Goal: Transaction & Acquisition: Purchase product/service

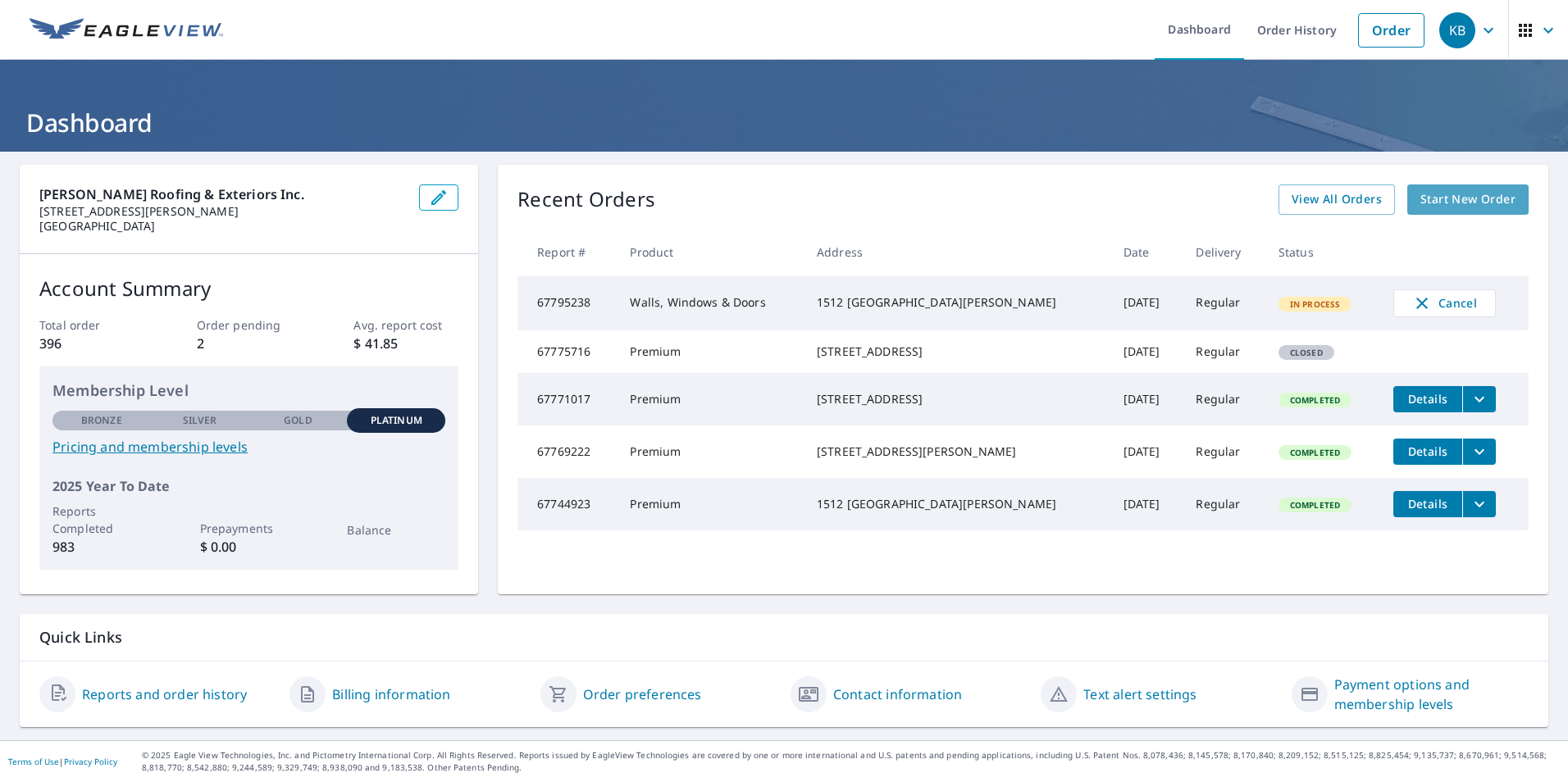
click at [1440, 203] on span "Start New Order" at bounding box center [1467, 199] width 95 height 21
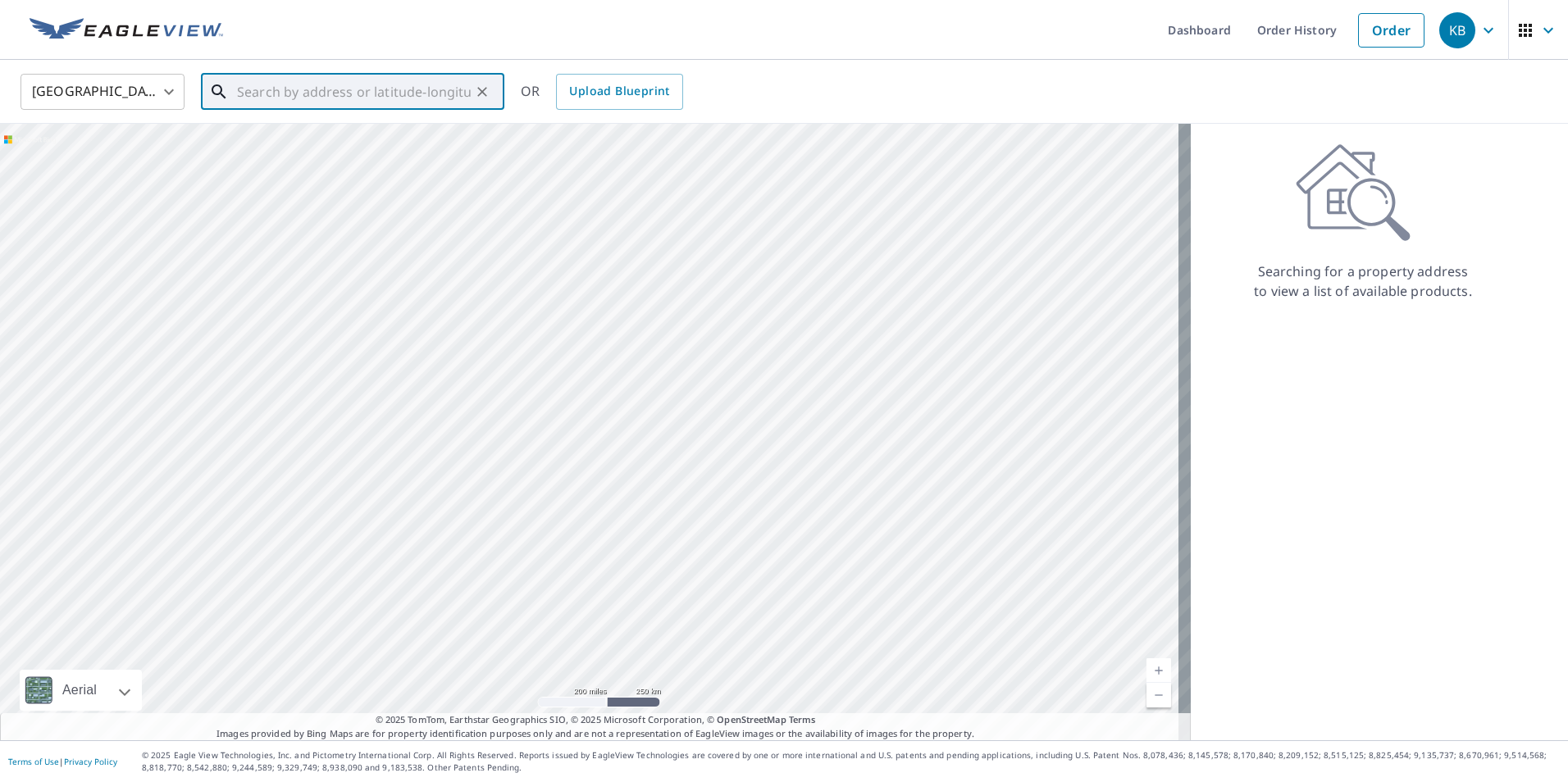
click at [320, 94] on input "text" at bounding box center [353, 91] width 233 height 46
click at [260, 144] on span "[STREET_ADDRESS]" at bounding box center [362, 140] width 257 height 20
type input "[STREET_ADDRESS][PERSON_NAME]"
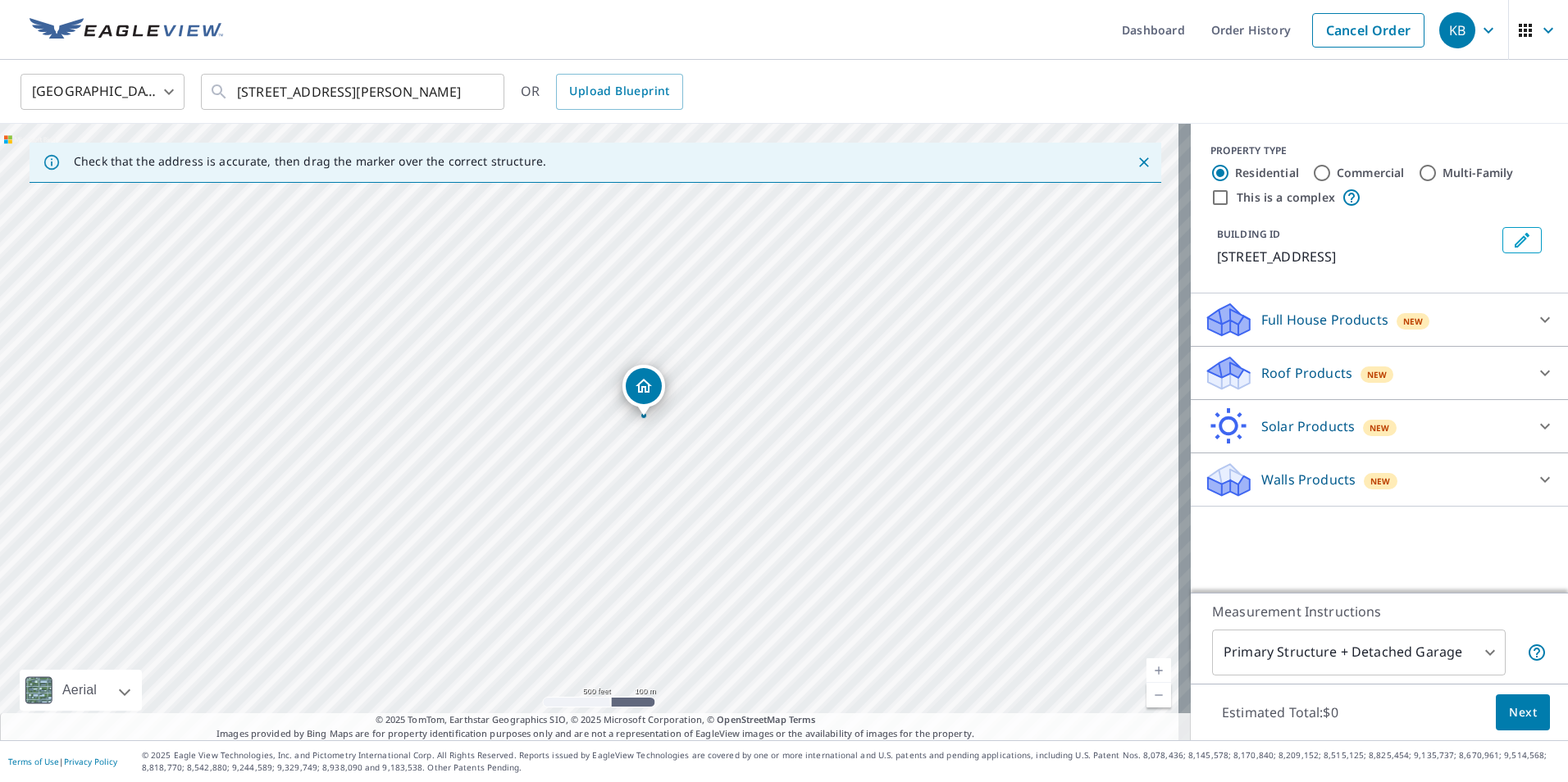
click at [1271, 377] on p "Roof Products" at bounding box center [1307, 373] width 91 height 20
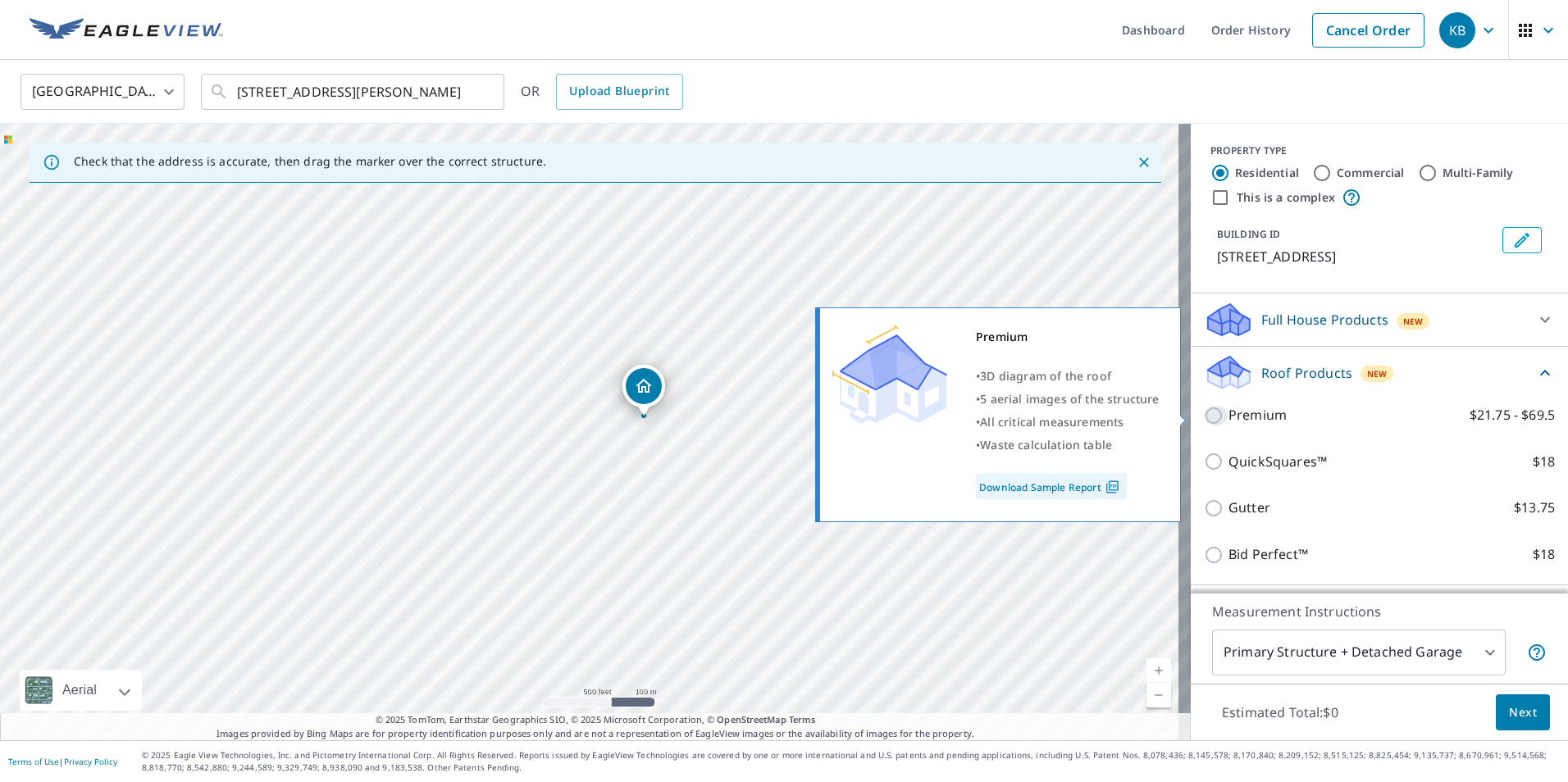
click at [1204, 414] on input "Premium $21.75 - $69.5" at bounding box center [1216, 416] width 25 height 20
checkbox input "true"
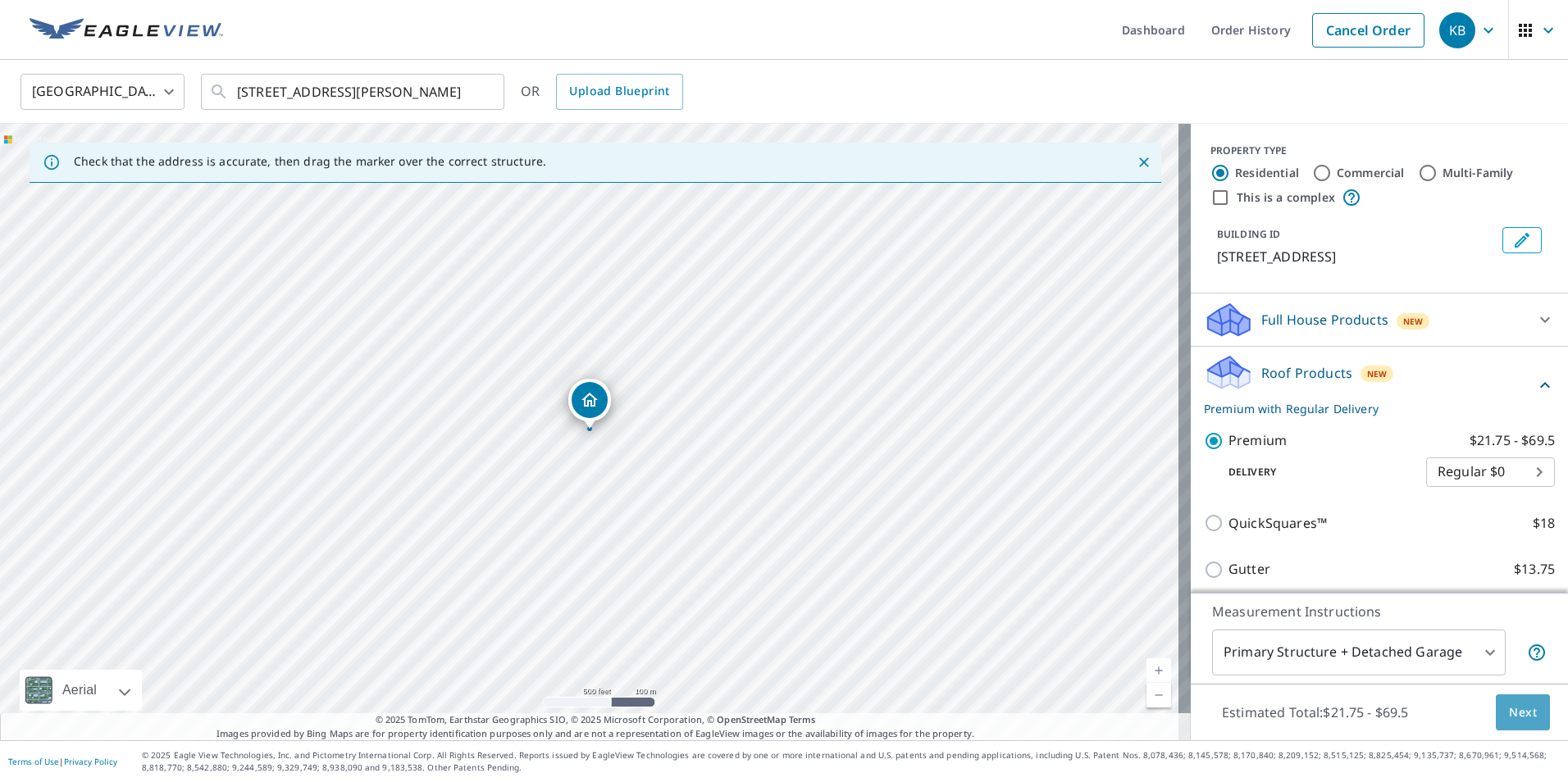
click at [1508, 712] on span "Next" at bounding box center [1522, 712] width 28 height 21
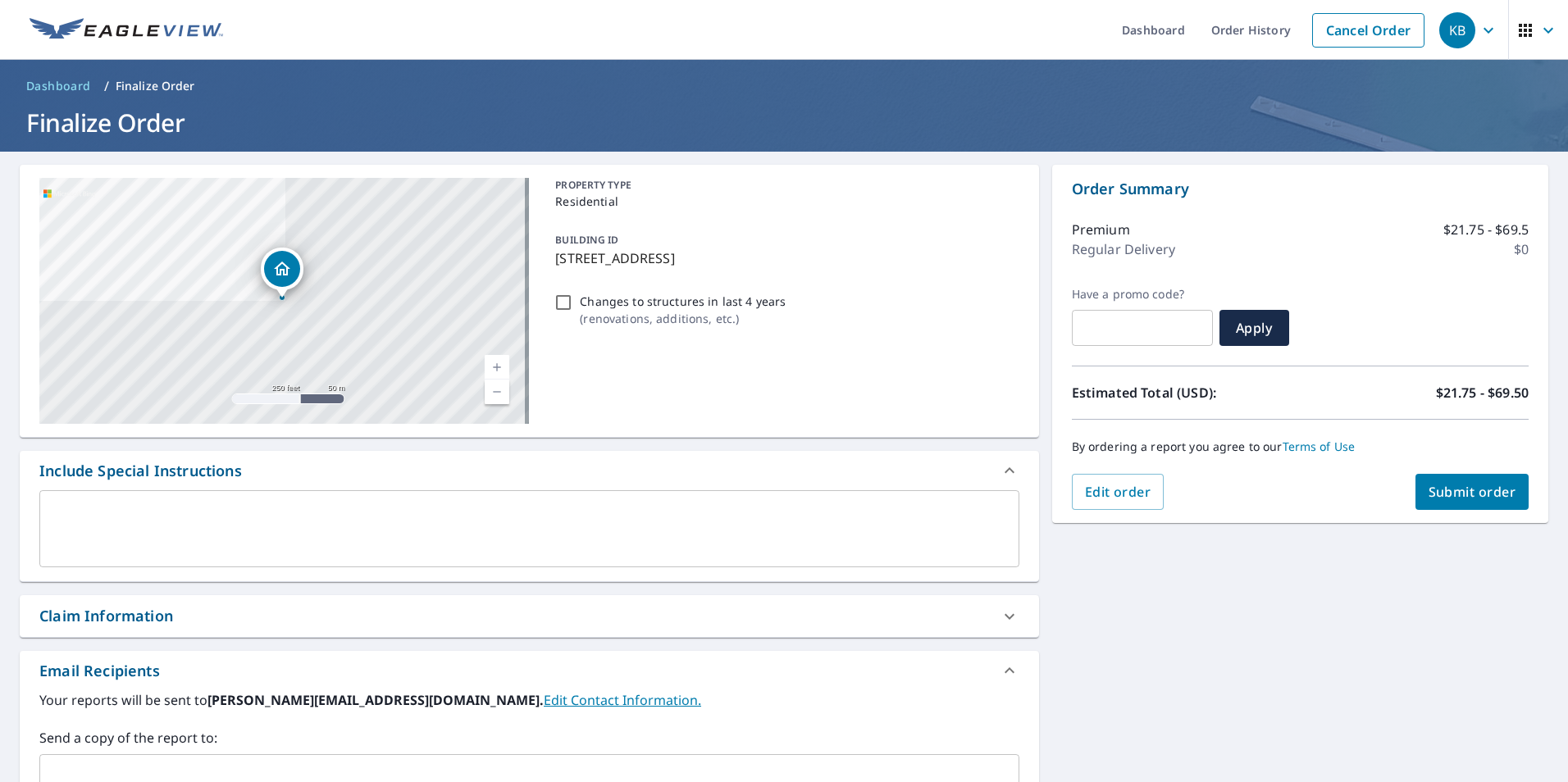
click at [1444, 492] on span "Submit order" at bounding box center [1472, 492] width 88 height 18
checkbox input "true"
